Goal: Task Accomplishment & Management: Use online tool/utility

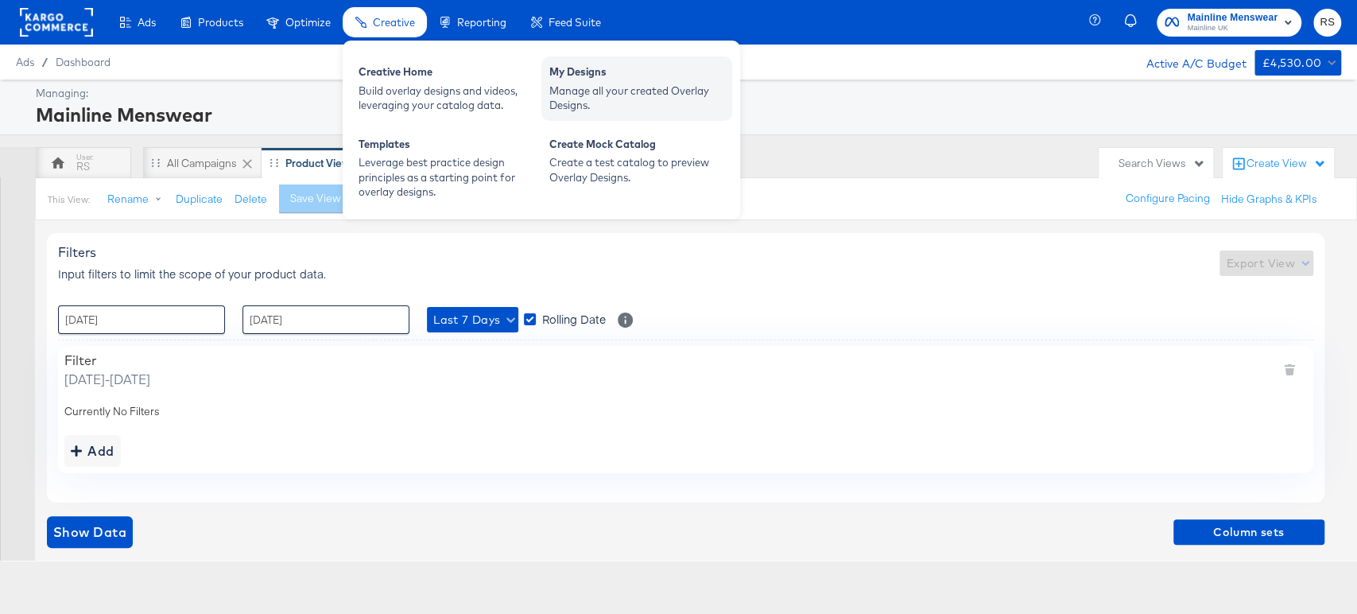
click at [596, 74] on div "My Designs" at bounding box center [636, 73] width 175 height 19
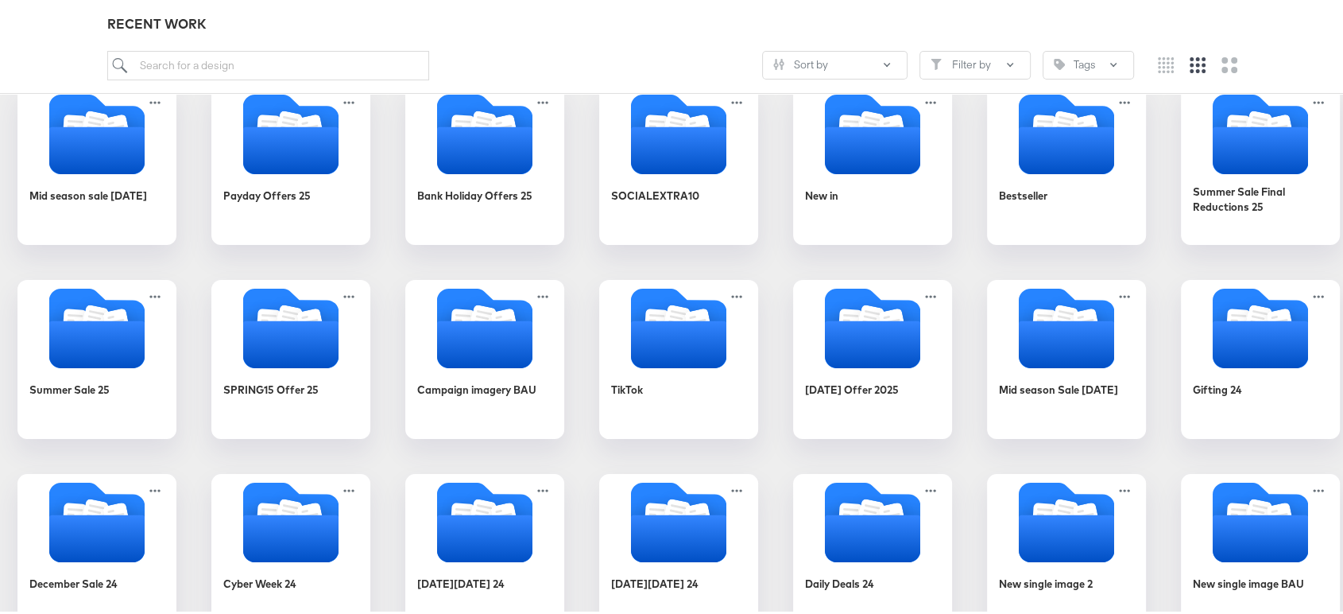
scroll to position [300, 0]
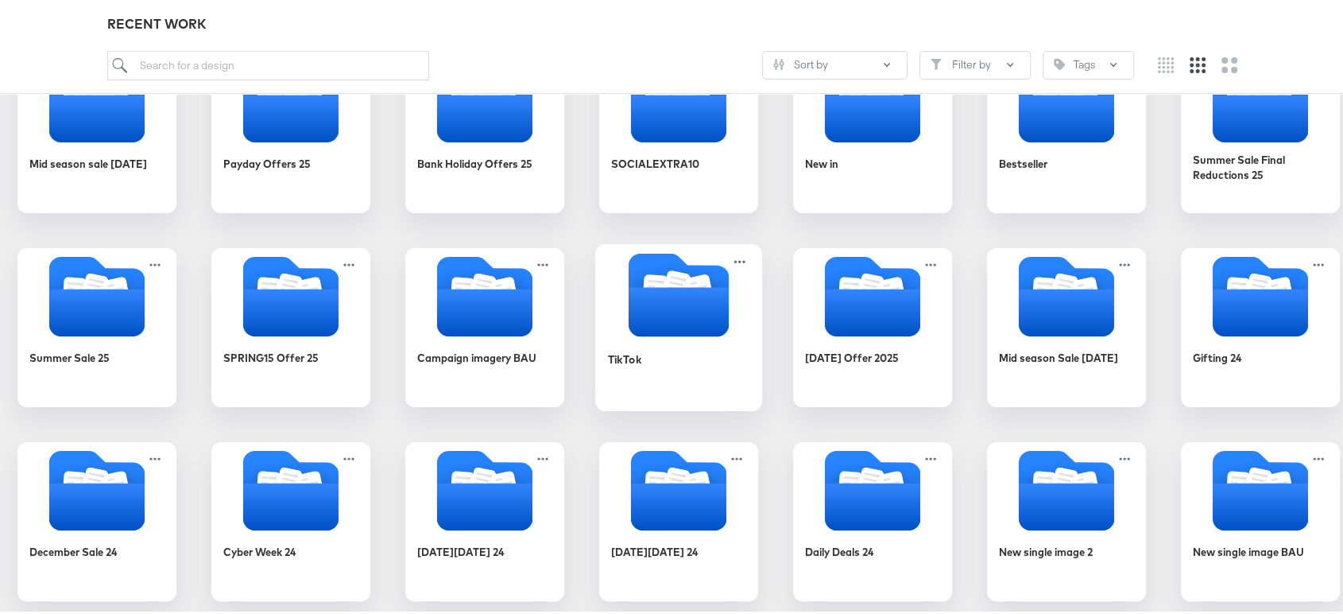
click at [714, 278] on icon "Folder" at bounding box center [700, 287] width 28 height 32
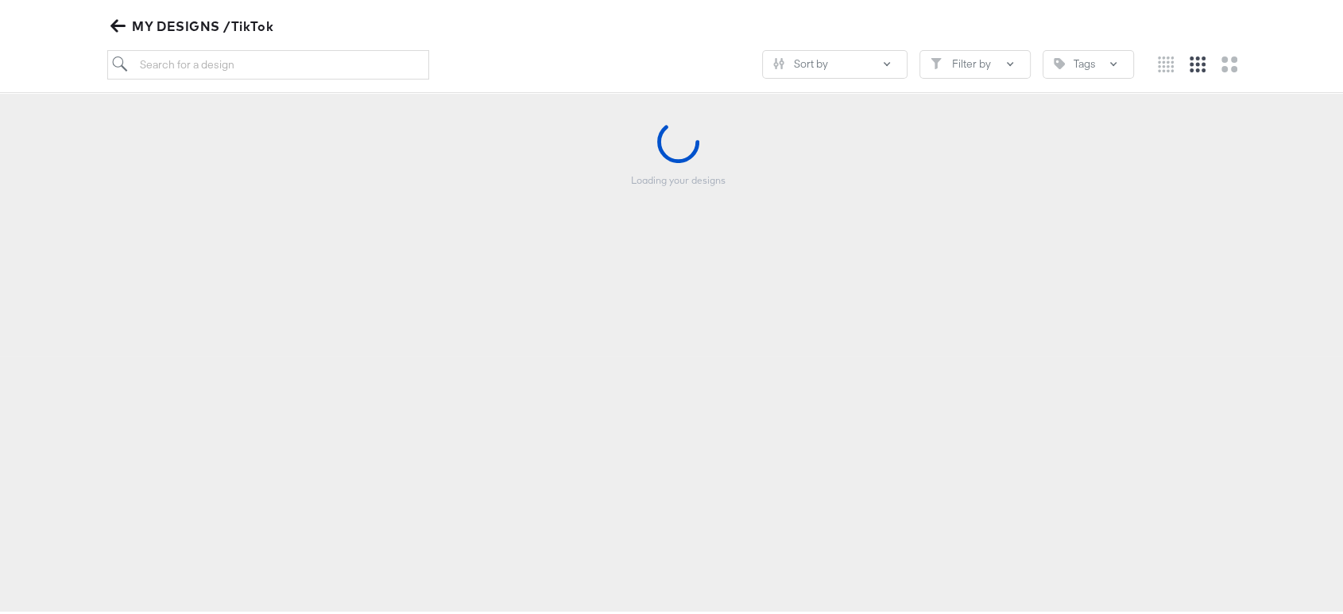
scroll to position [182, 0]
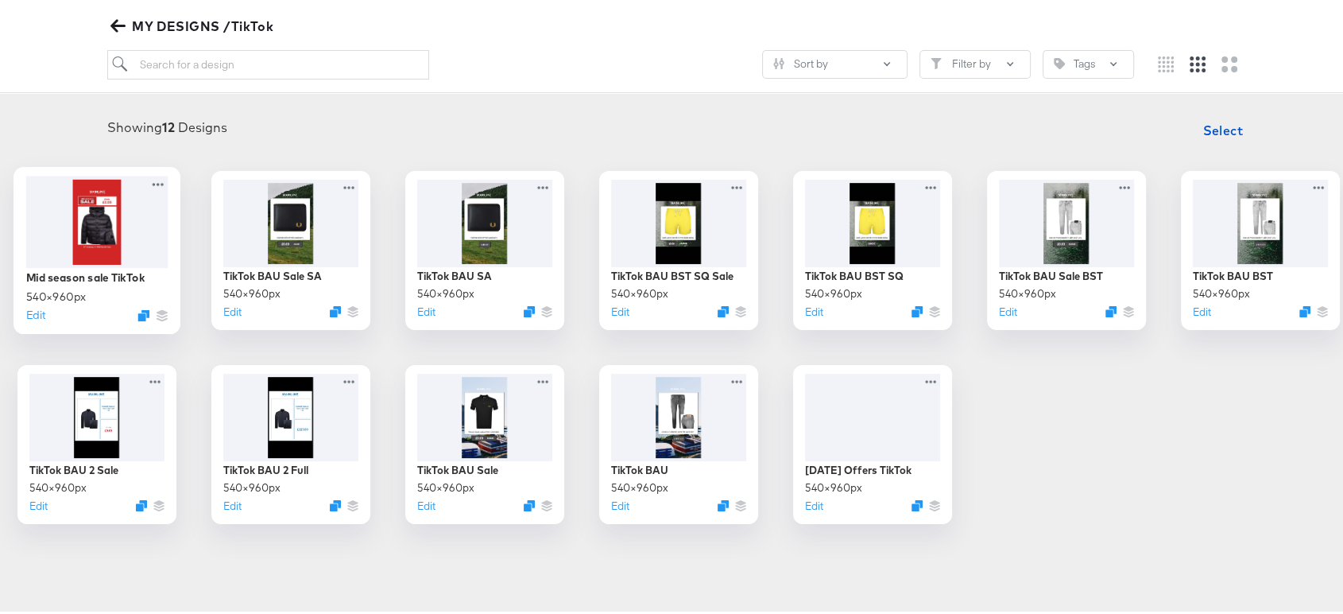
click at [168, 228] on div at bounding box center [96, 217] width 142 height 91
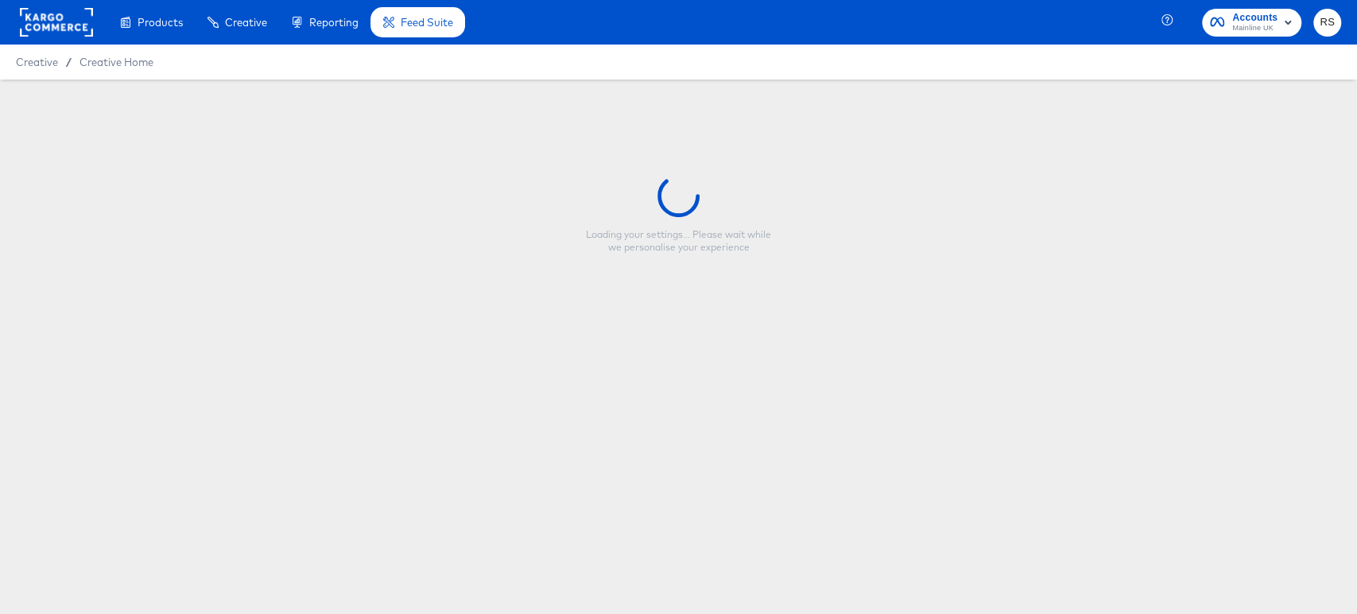
type input "Mid season sale TikTok"
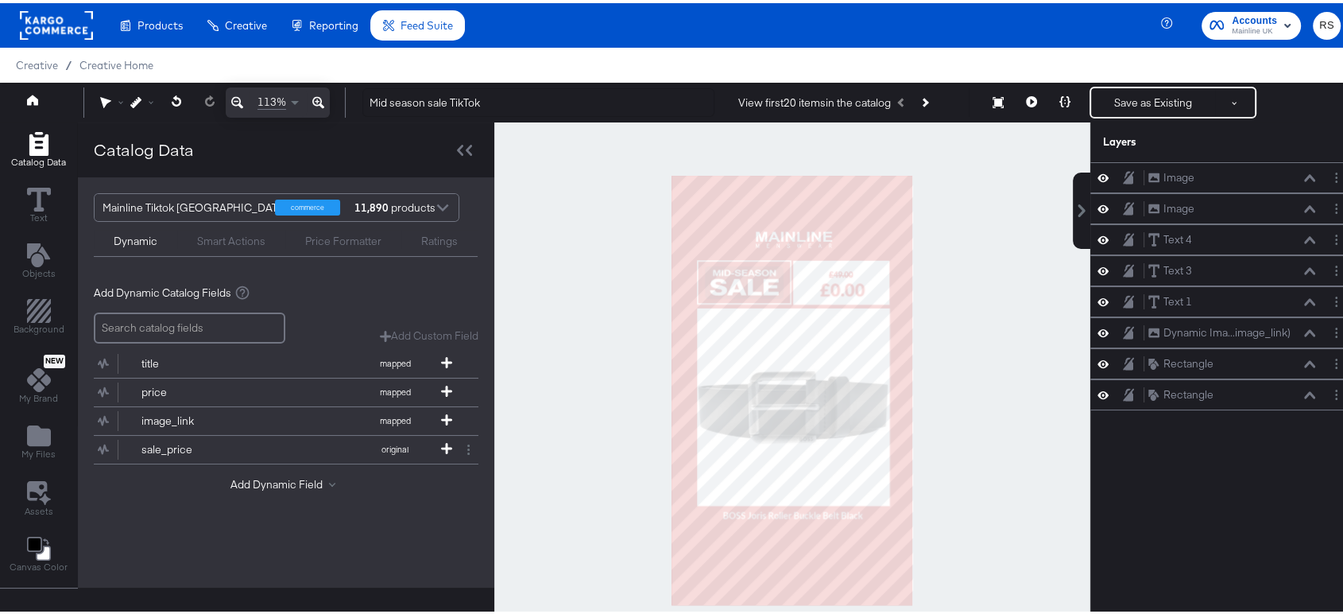
click at [933, 379] on div at bounding box center [792, 386] width 596 height 535
click at [258, 475] on button "Add Dynamic Field" at bounding box center [285, 481] width 111 height 15
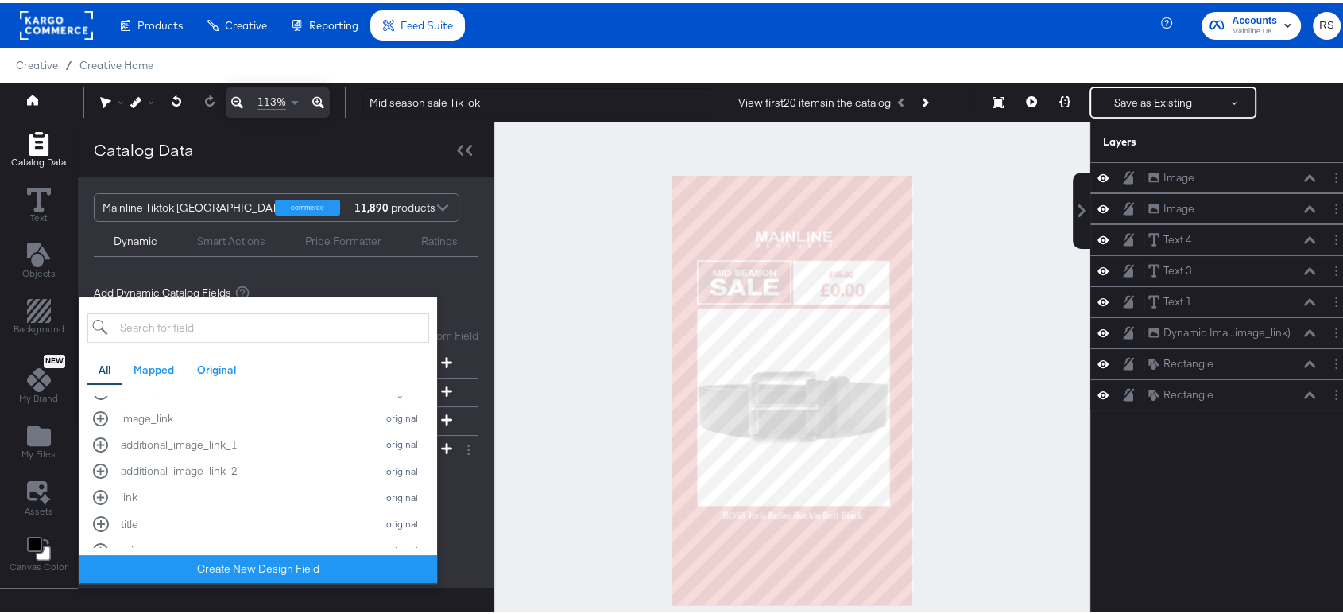
scroll to position [338, 0]
click at [189, 439] on div "additional_image_link_1" at bounding box center [244, 437] width 247 height 15
click at [568, 430] on div at bounding box center [792, 386] width 596 height 535
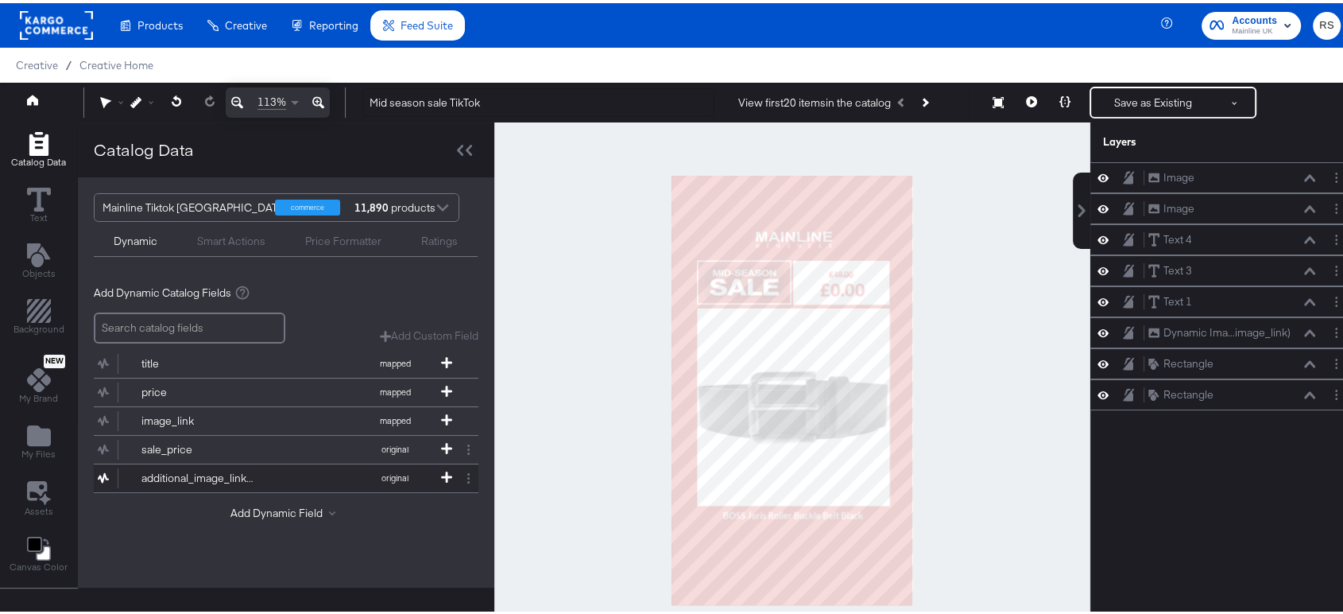
click at [216, 478] on div "additional_image_link_1" at bounding box center [198, 474] width 115 height 15
